Goal: Transaction & Acquisition: Subscribe to service/newsletter

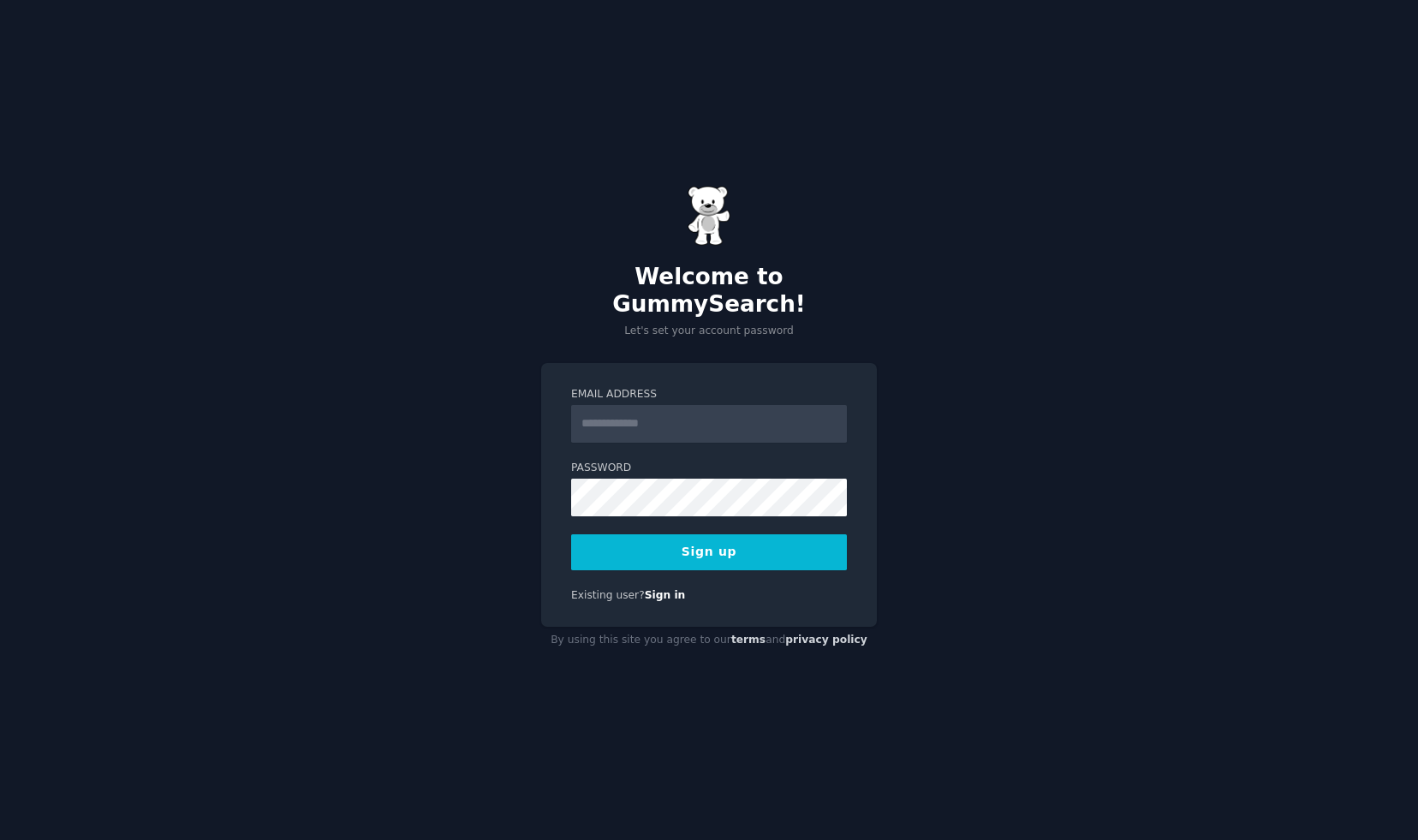
click at [0, 0] on div at bounding box center [0, 0] width 0 height 0
click at [585, 404] on input "**********" at bounding box center [709, 423] width 276 height 38
type input "**********"
click at [631, 339] on div "**********" at bounding box center [709, 420] width 1418 height 840
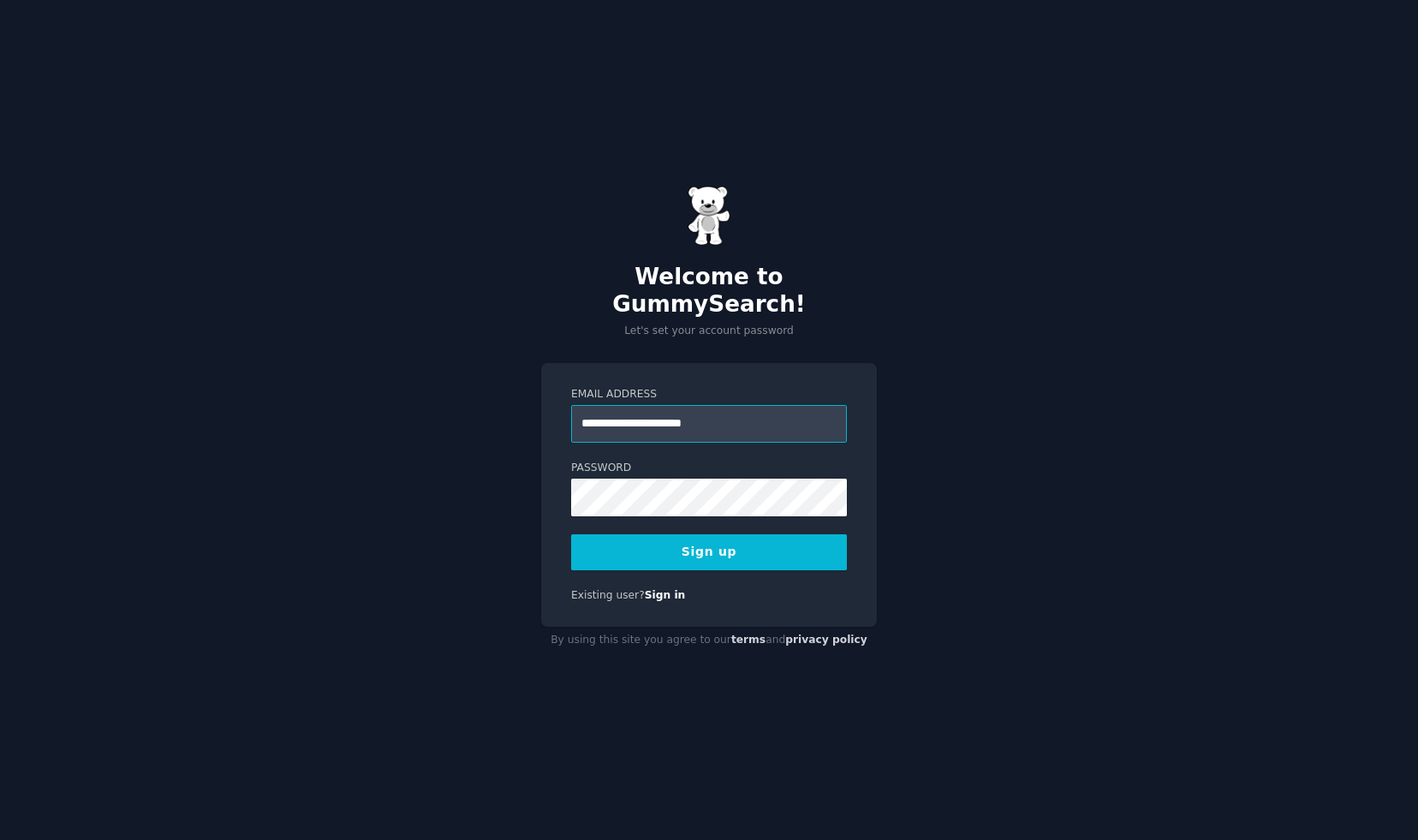
click at [729, 407] on input "**********" at bounding box center [709, 423] width 276 height 38
click at [815, 331] on div "**********" at bounding box center [709, 420] width 1418 height 840
click at [0, 0] on div at bounding box center [0, 0] width 0 height 0
click at [730, 839] on div at bounding box center [709, 840] width 1418 height 0
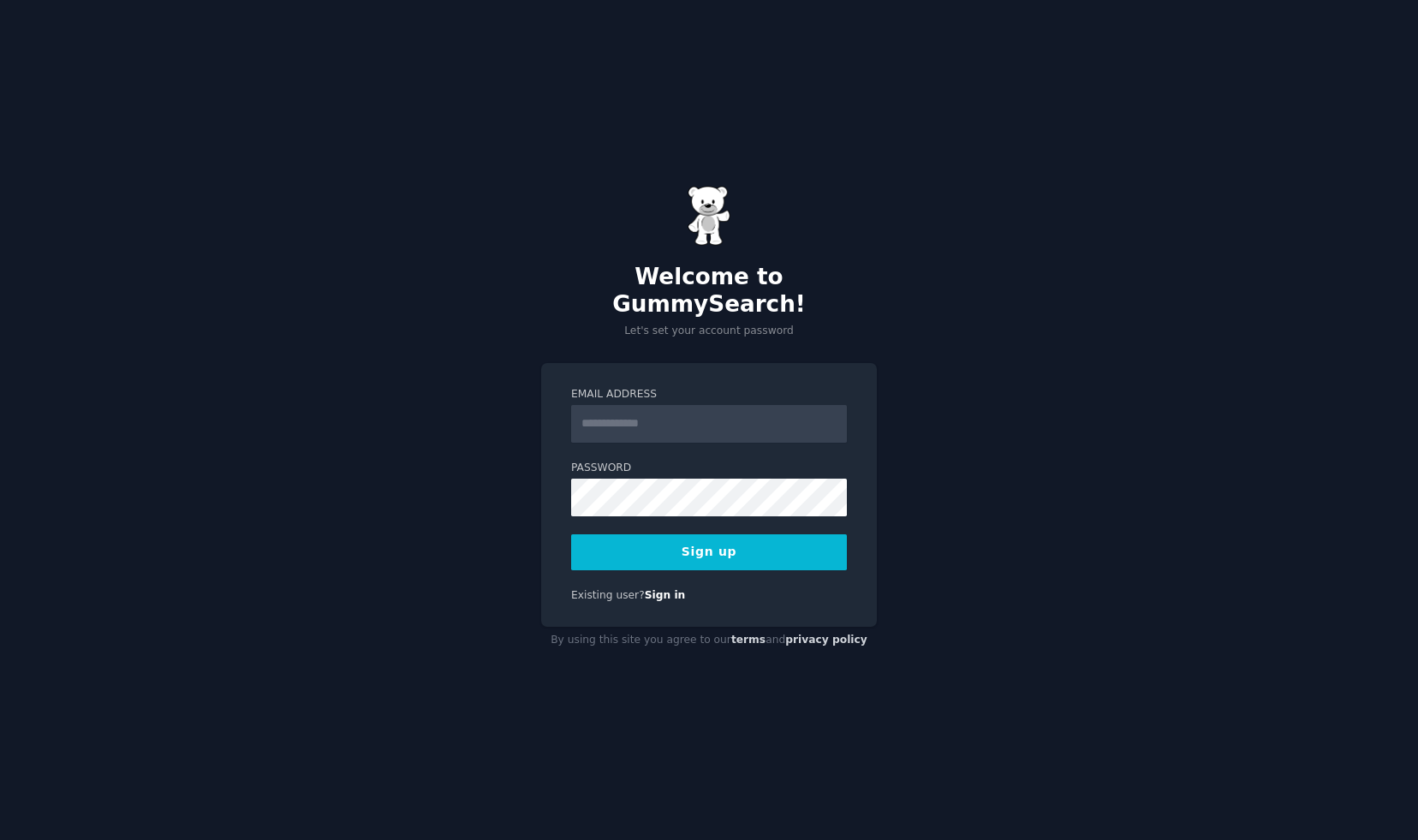
type input "**********"
click at [705, 543] on button "Sign up" at bounding box center [709, 552] width 276 height 36
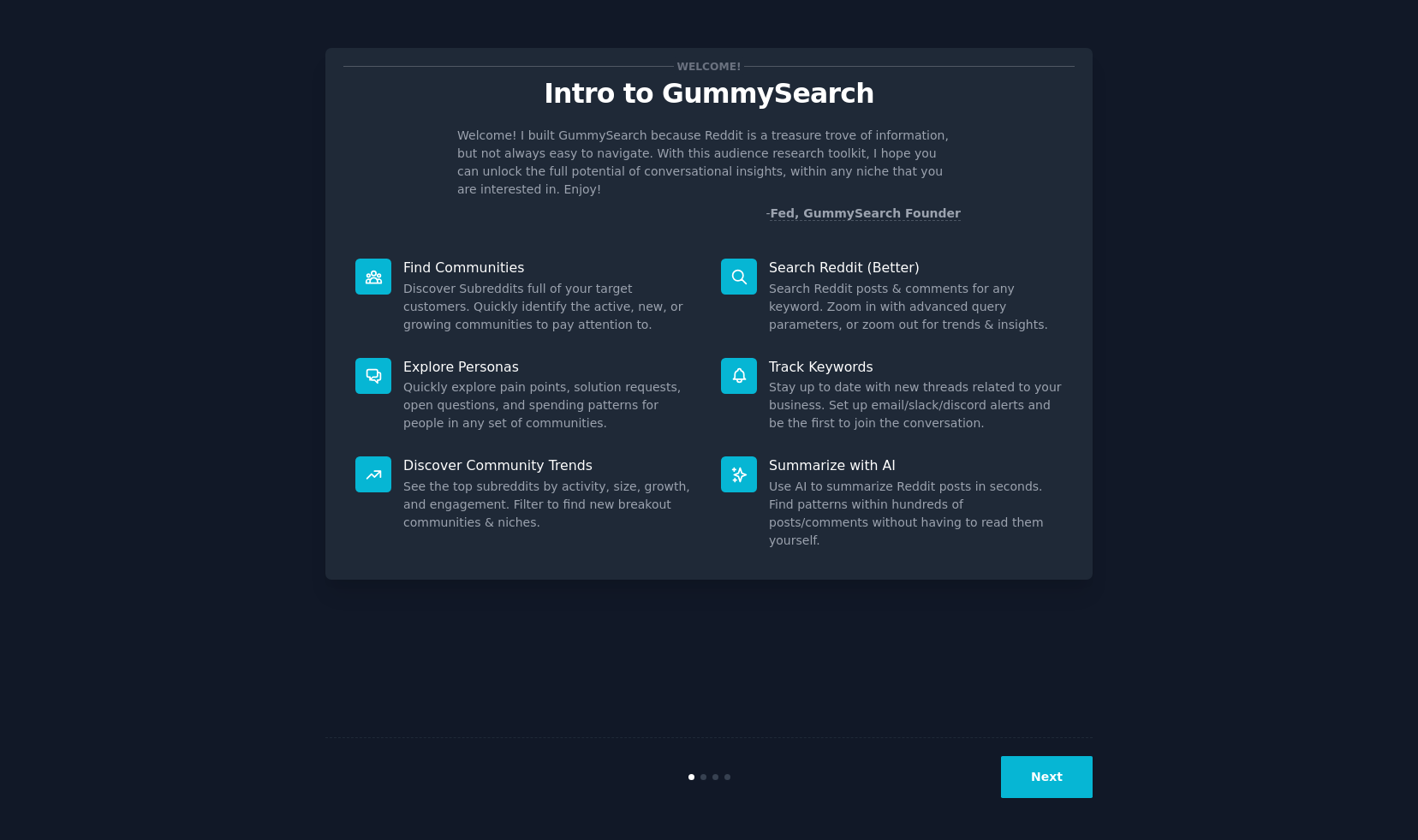
click at [1044, 785] on button "Next" at bounding box center [1046, 777] width 91 height 42
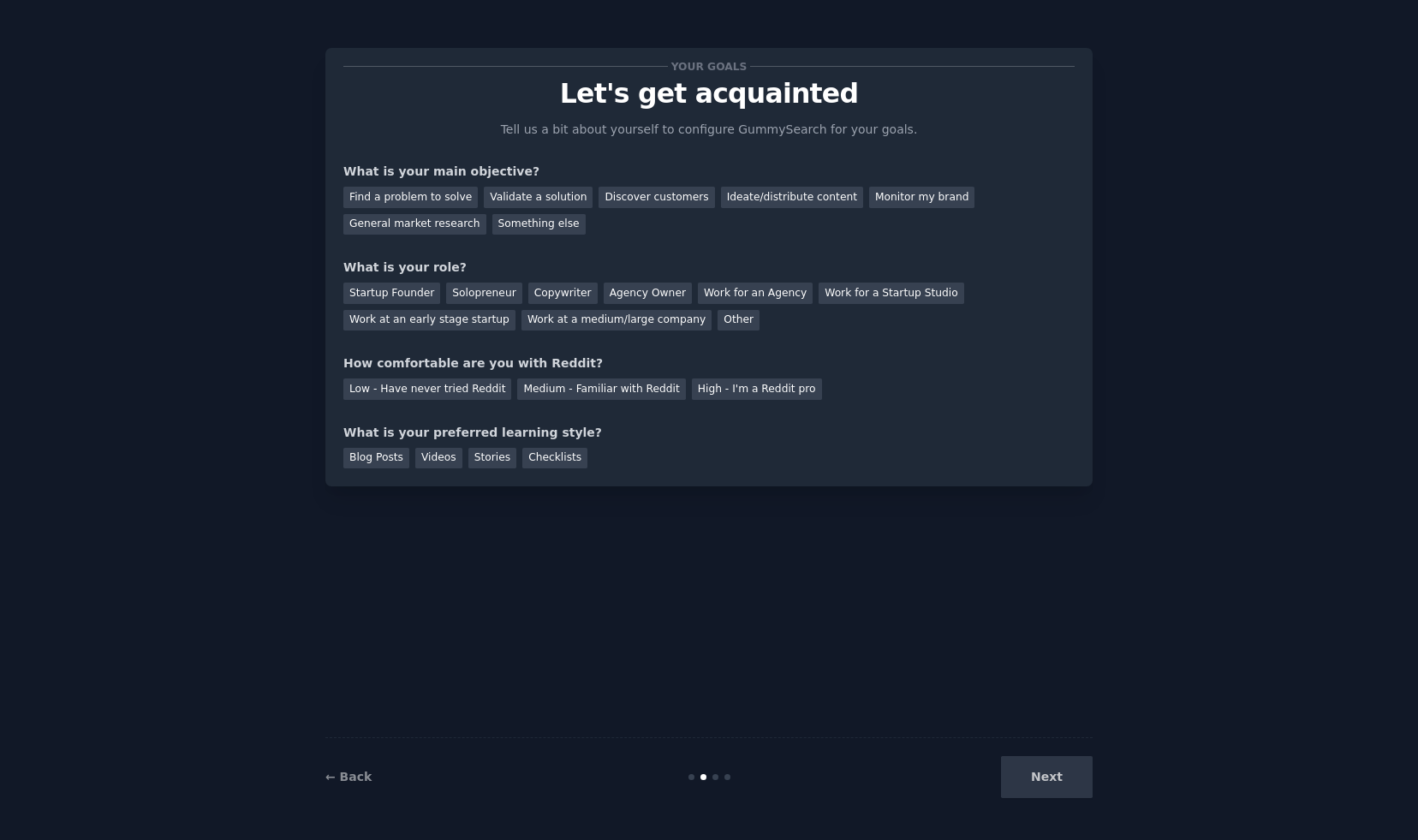
click at [1031, 782] on div "Next" at bounding box center [964, 777] width 256 height 42
click at [879, 200] on div "Monitor my brand" at bounding box center [922, 197] width 105 height 22
click at [395, 215] on div "General market research" at bounding box center [415, 225] width 143 height 22
click at [407, 291] on div "Startup Founder" at bounding box center [391, 293] width 97 height 22
click at [470, 395] on div "Low - Have never tried Reddit" at bounding box center [427, 388] width 167 height 22
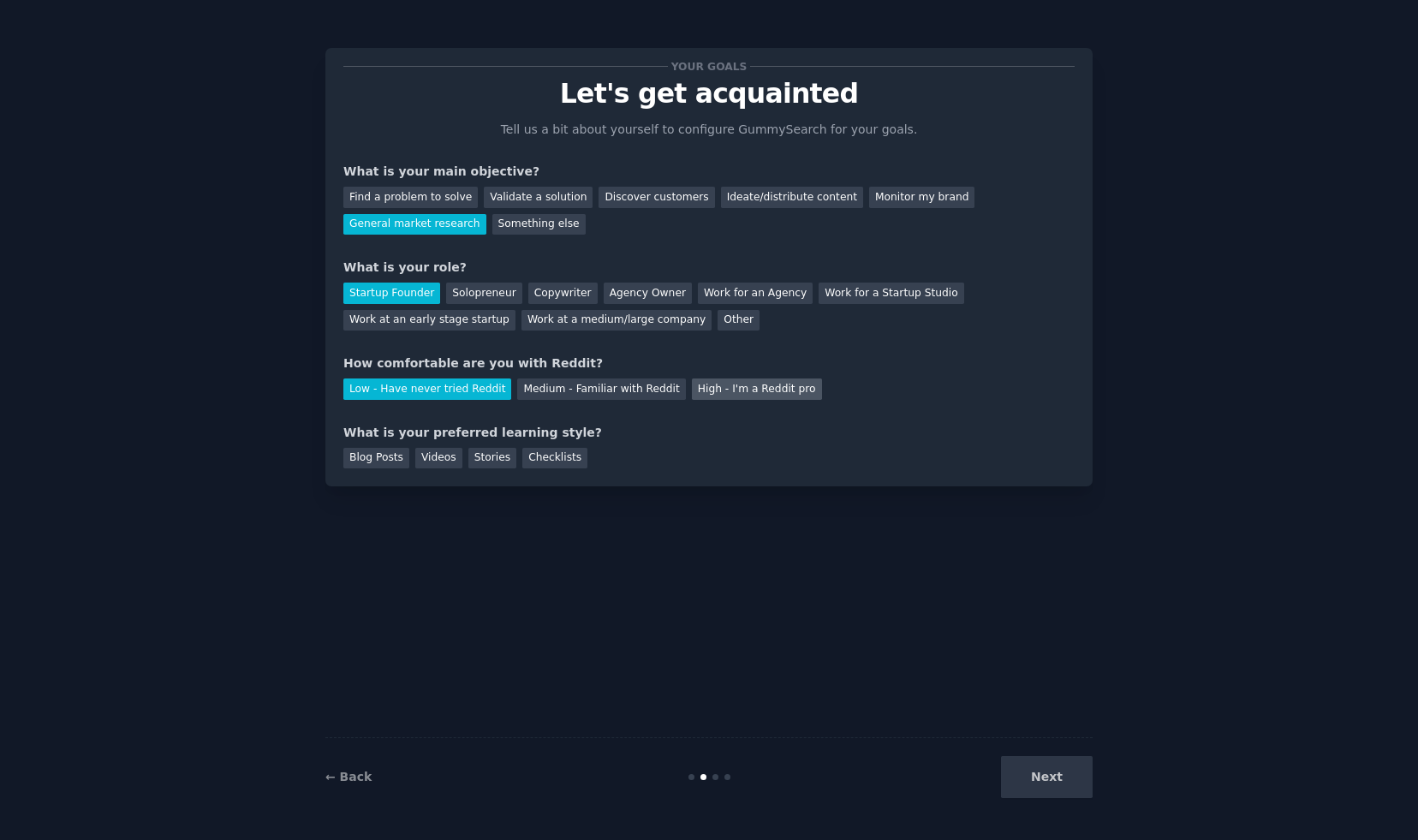
click at [715, 389] on div "High - I'm a Reddit pro" at bounding box center [757, 388] width 130 height 22
click at [530, 456] on div "Checklists" at bounding box center [554, 458] width 65 height 22
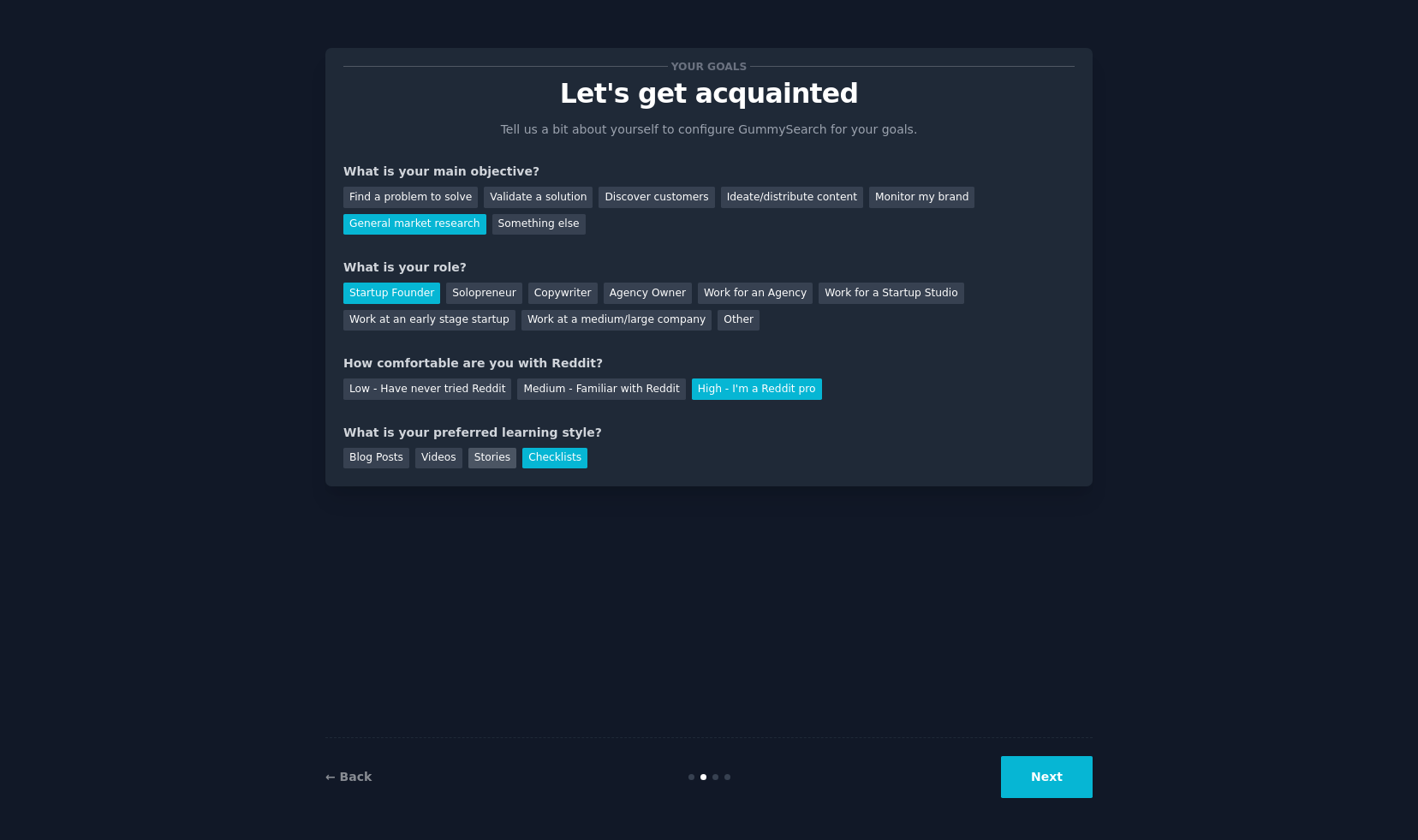
click at [493, 459] on div "Stories" at bounding box center [492, 458] width 48 height 22
click at [532, 459] on div "Checklists" at bounding box center [554, 458] width 65 height 22
click at [506, 461] on div "Stories" at bounding box center [492, 458] width 48 height 22
click at [548, 463] on div "Checklists" at bounding box center [554, 458] width 65 height 22
click at [1062, 789] on button "Next" at bounding box center [1046, 777] width 91 height 42
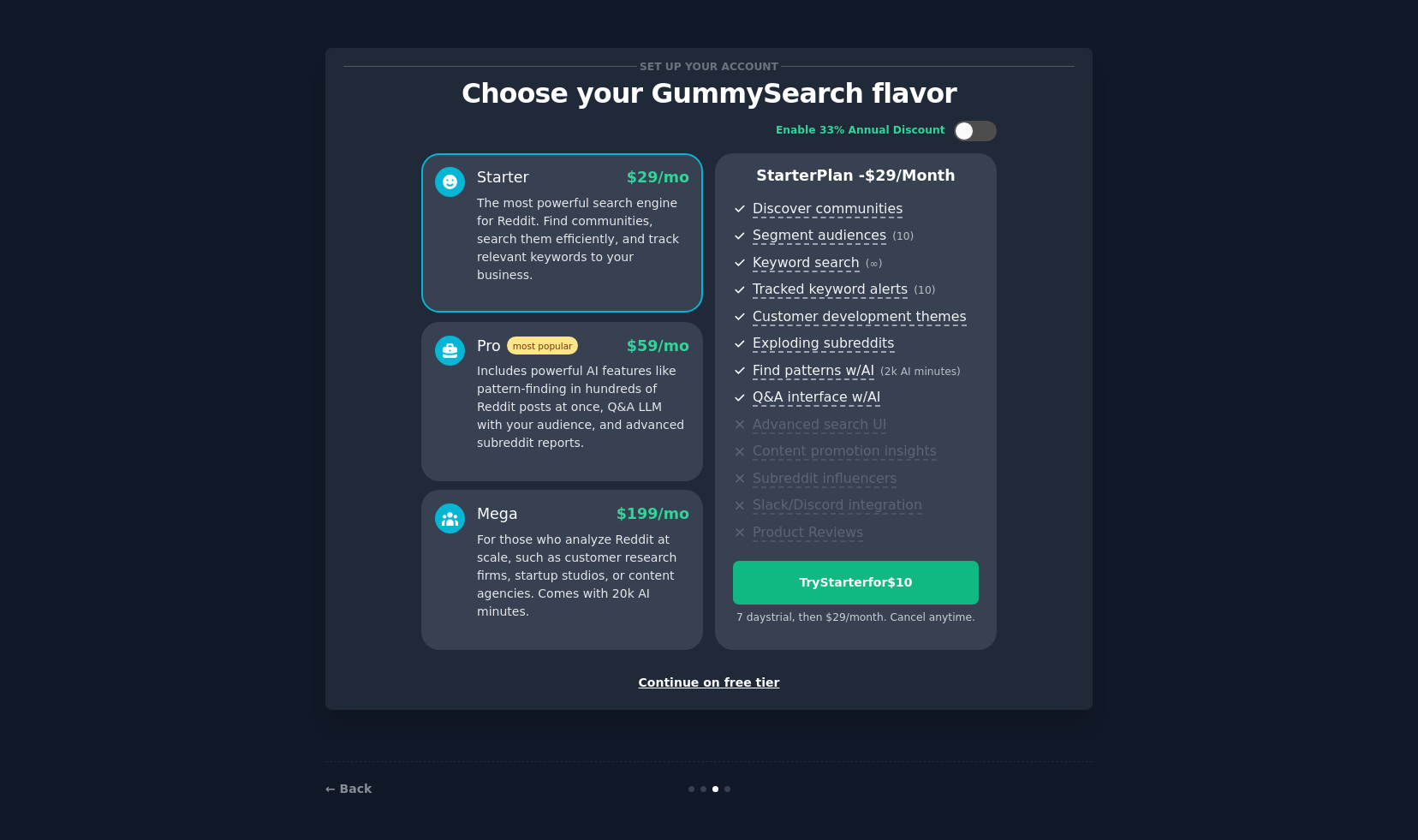
click at [613, 413] on p "Includes powerful AI features like pattern-finding in hundreds of Reddit posts …" at bounding box center [583, 407] width 213 height 90
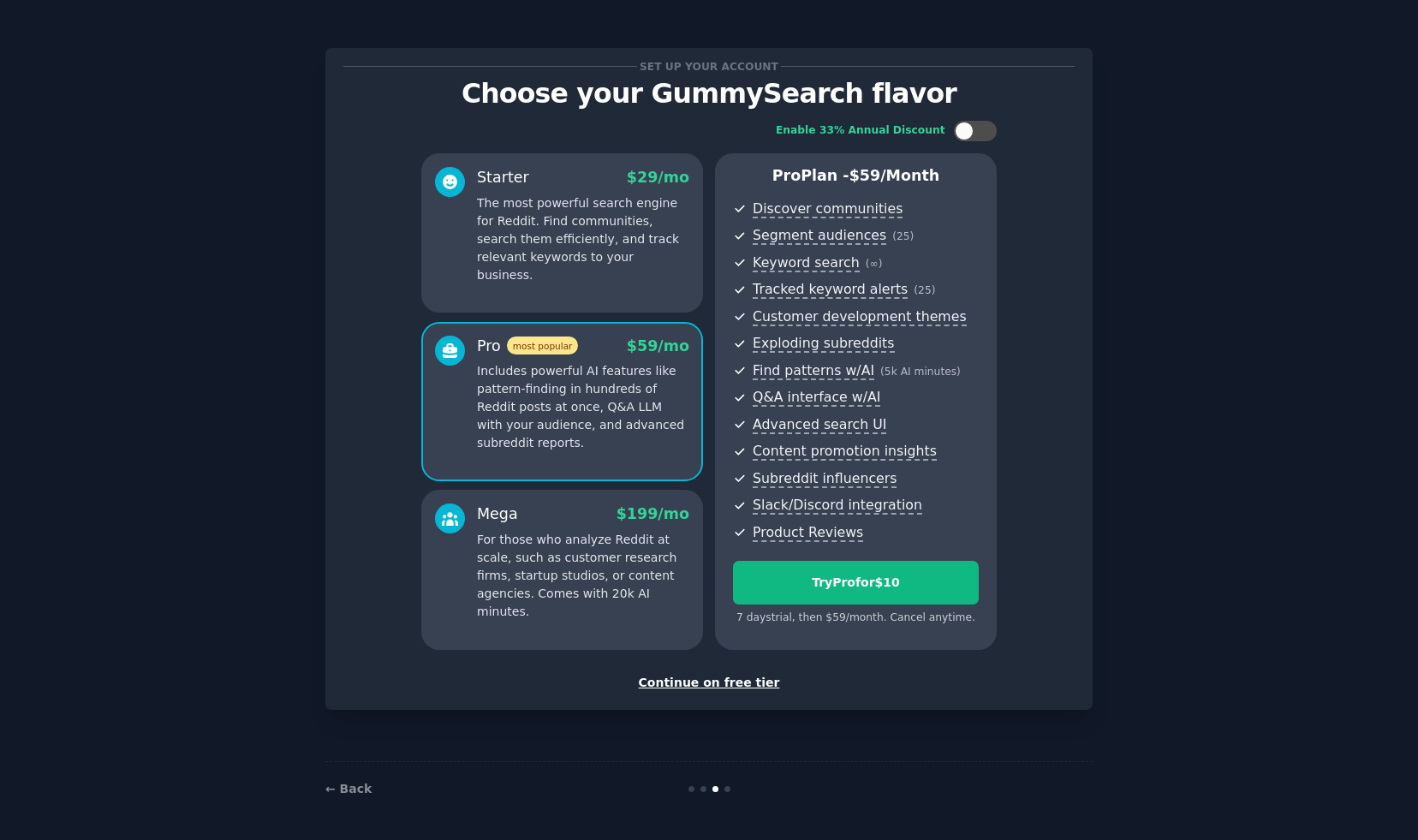
click at [638, 254] on p "The most powerful search engine for Reddit. Find communities, search them effic…" at bounding box center [583, 240] width 213 height 90
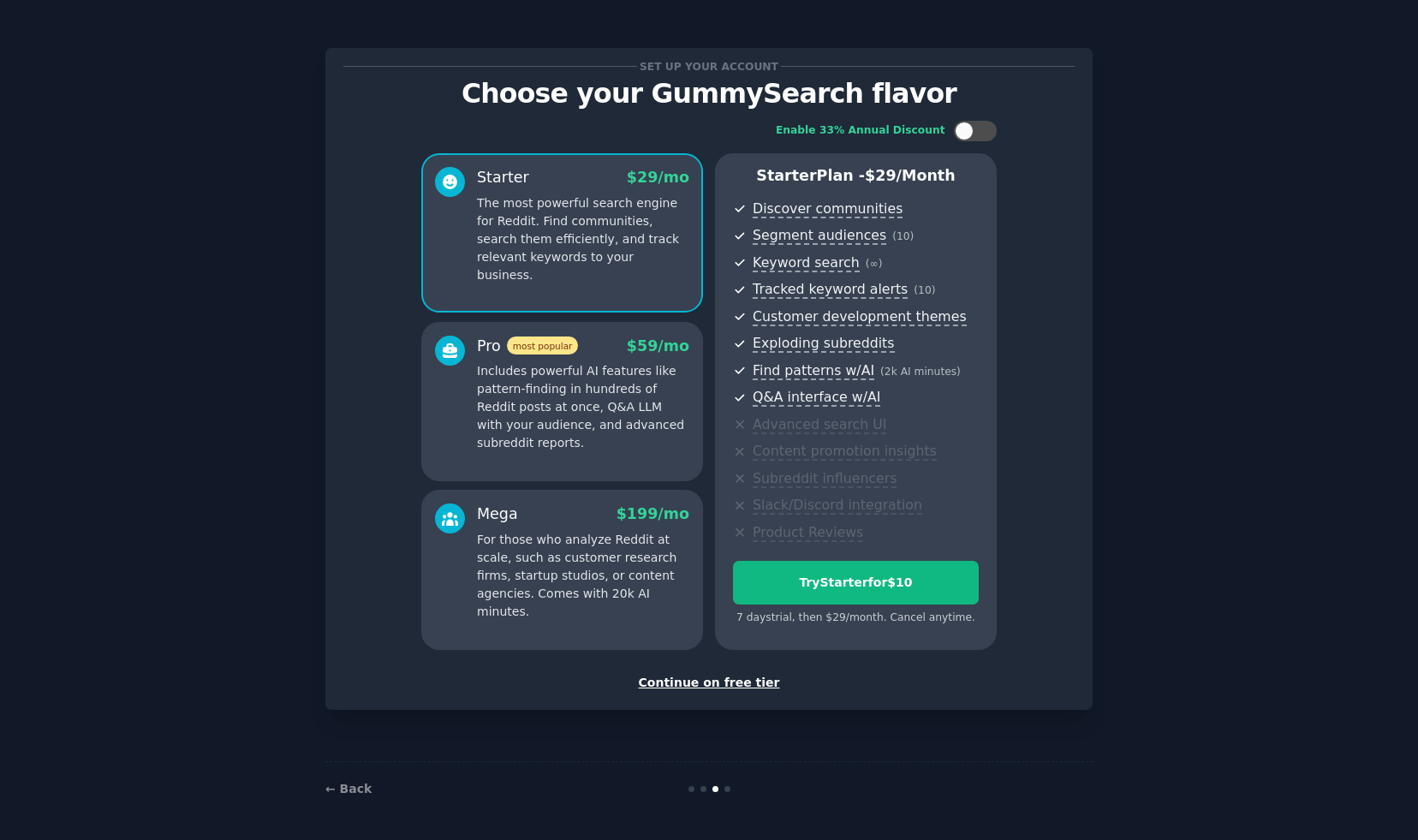
click at [672, 372] on p "Includes powerful AI features like pattern-finding in hundreds of Reddit posts …" at bounding box center [583, 407] width 213 height 90
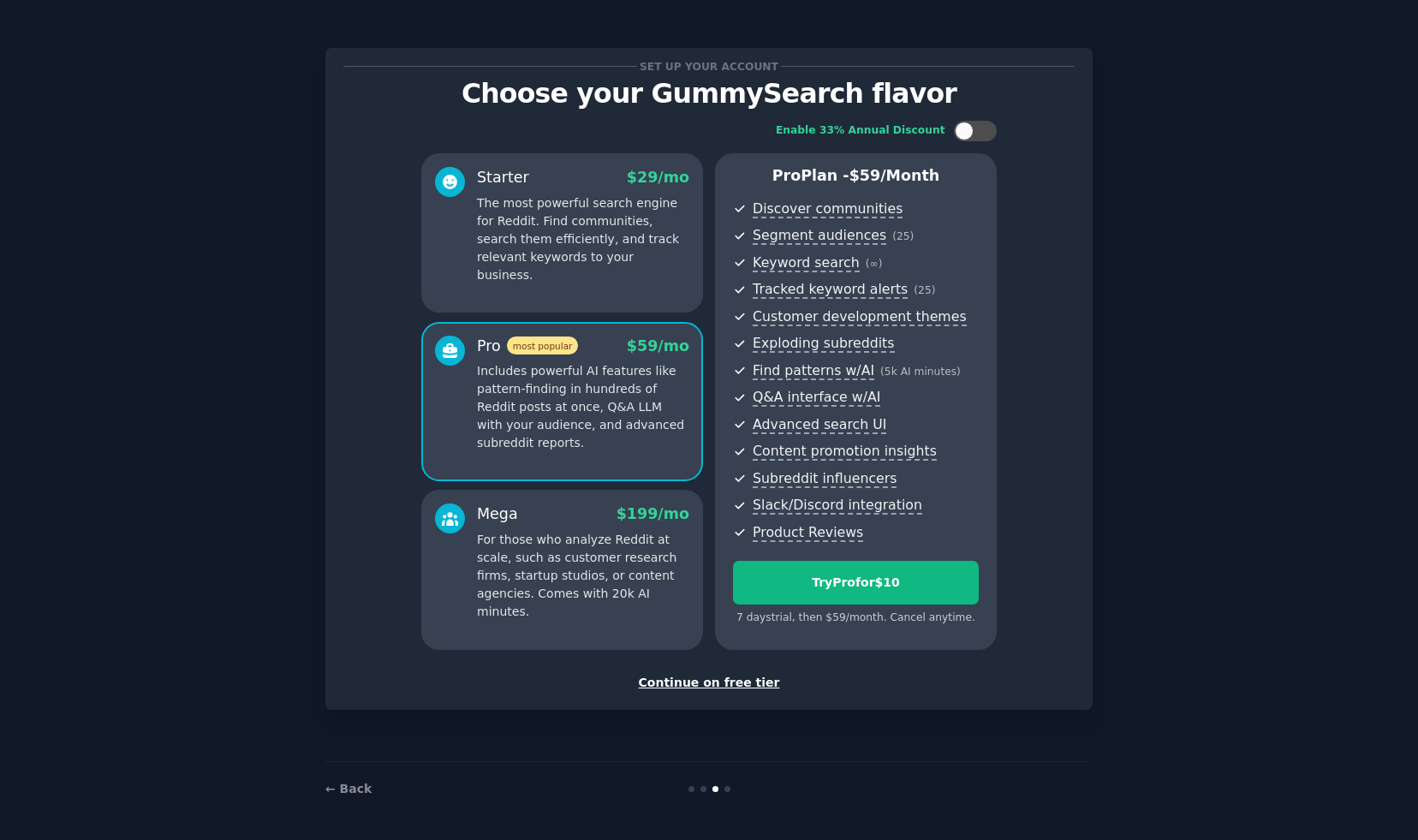
click at [646, 261] on p "The most powerful search engine for Reddit. Find communities, search them effic…" at bounding box center [583, 240] width 213 height 90
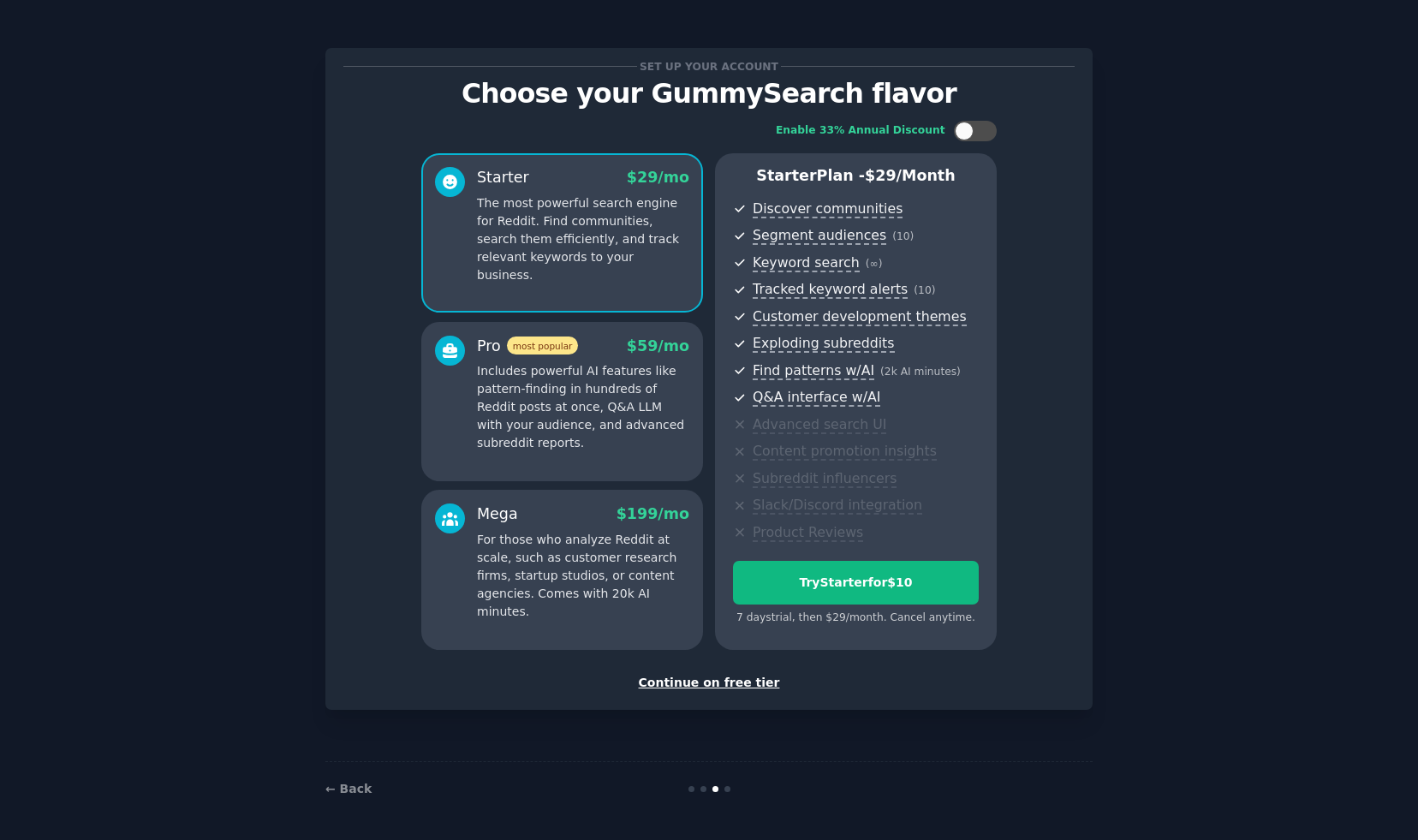
click at [620, 404] on p "Includes powerful AI features like pattern-finding in hundreds of Reddit posts …" at bounding box center [583, 407] width 213 height 90
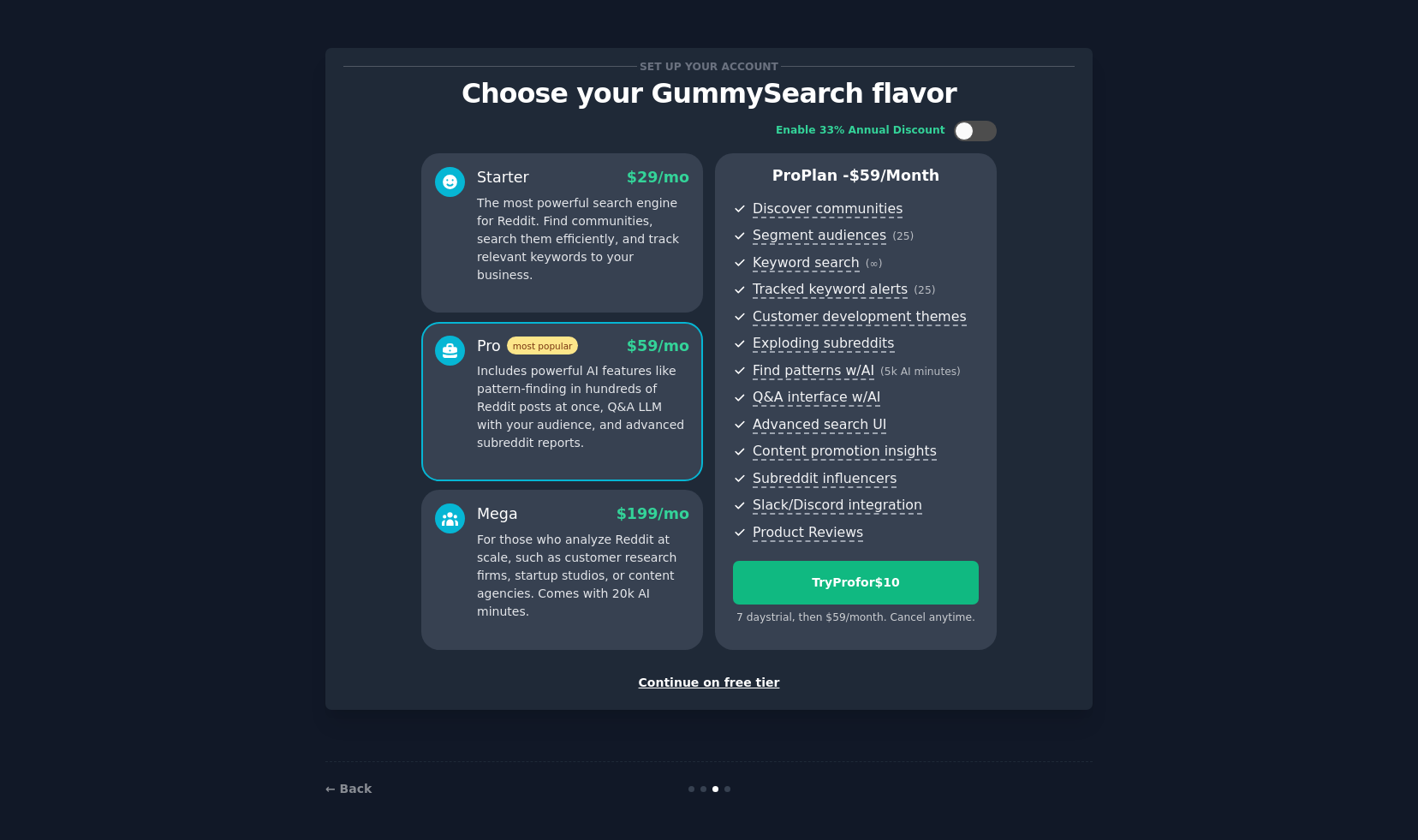
click at [619, 214] on p "The most powerful search engine for Reddit. Find communities, search them effic…" at bounding box center [583, 240] width 213 height 90
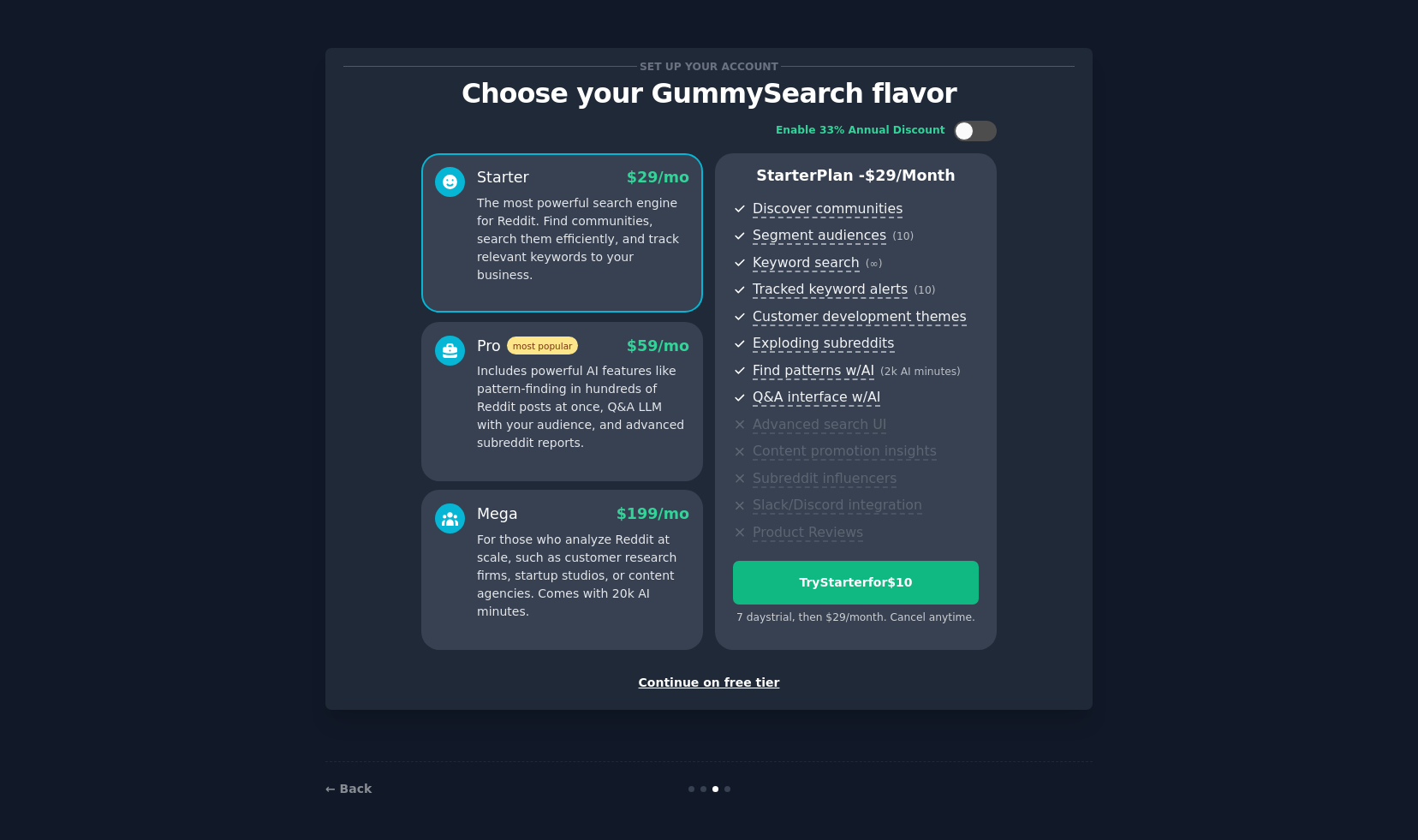
click at [614, 333] on div "Pro most popular $ 59 /mo Includes powerful AI features like pattern-finding in…" at bounding box center [562, 401] width 281 height 159
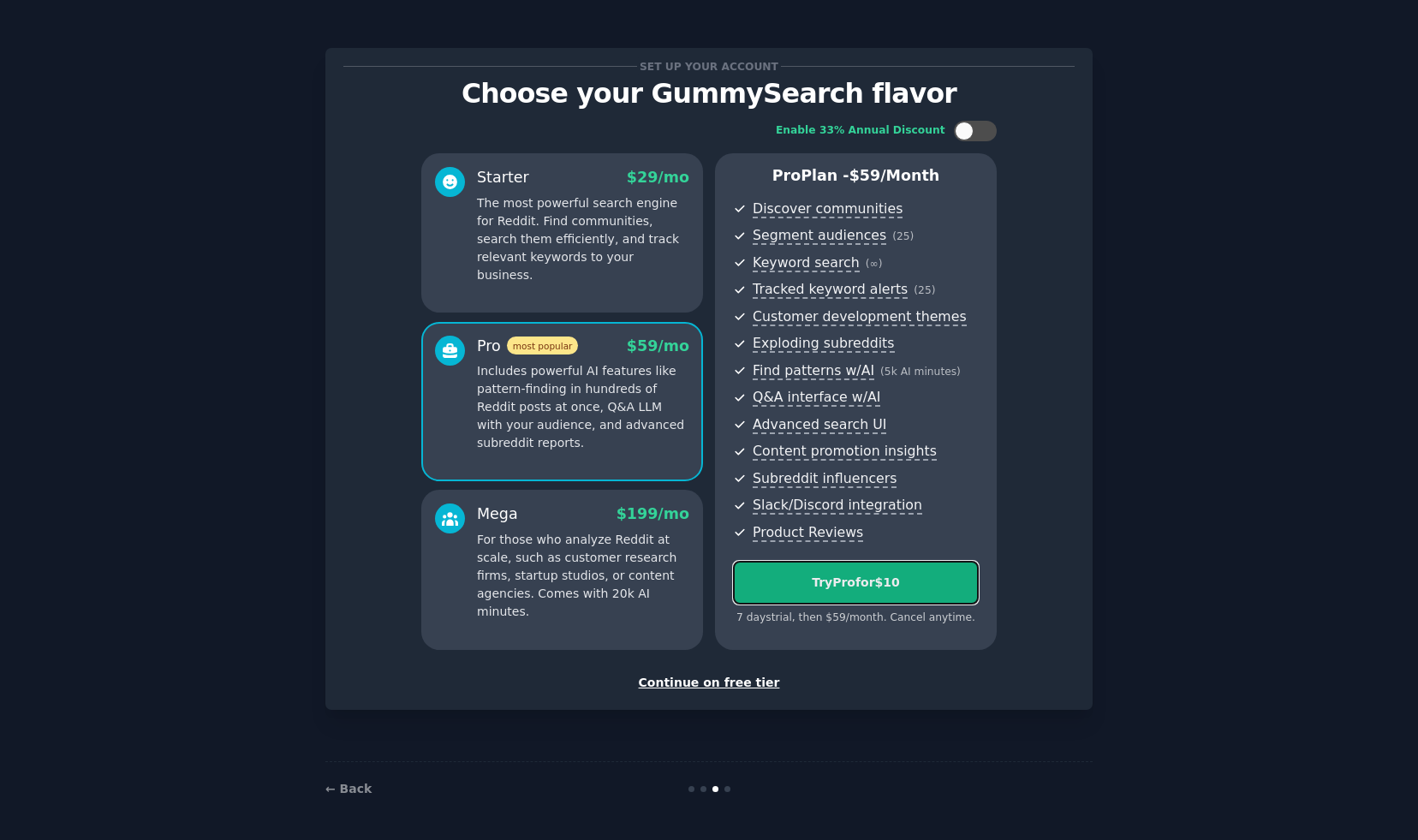
click at [833, 578] on div "Try Pro for $10" at bounding box center [855, 582] width 244 height 18
